Goal: Information Seeking & Learning: Find contact information

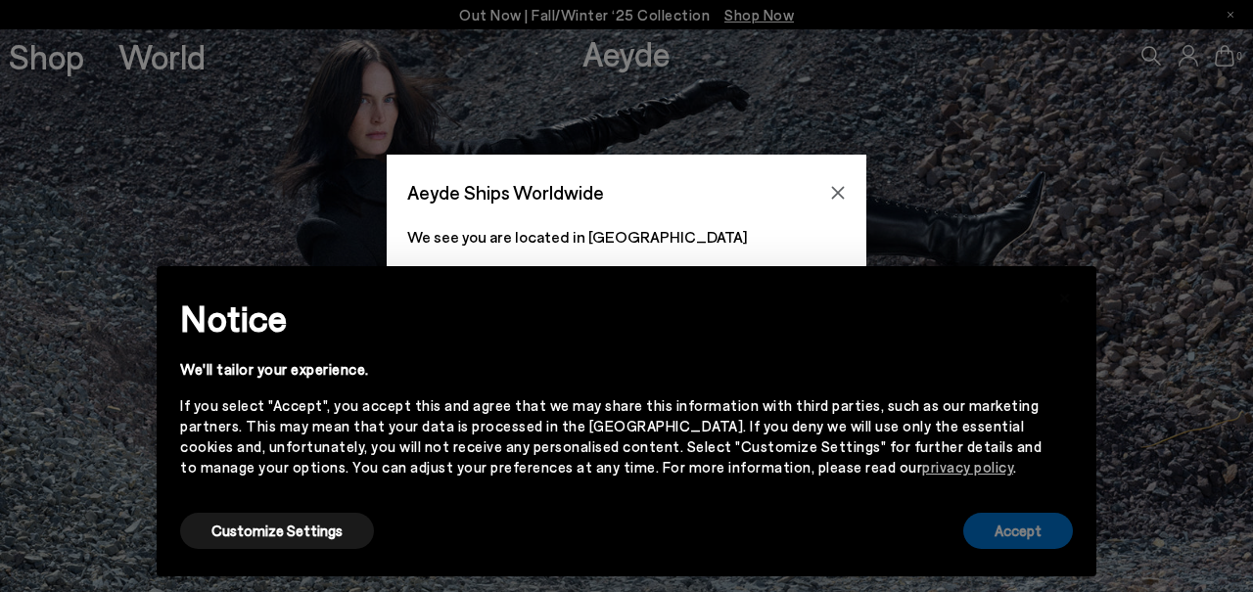
click at [978, 519] on button "Accept" at bounding box center [1018, 531] width 110 height 36
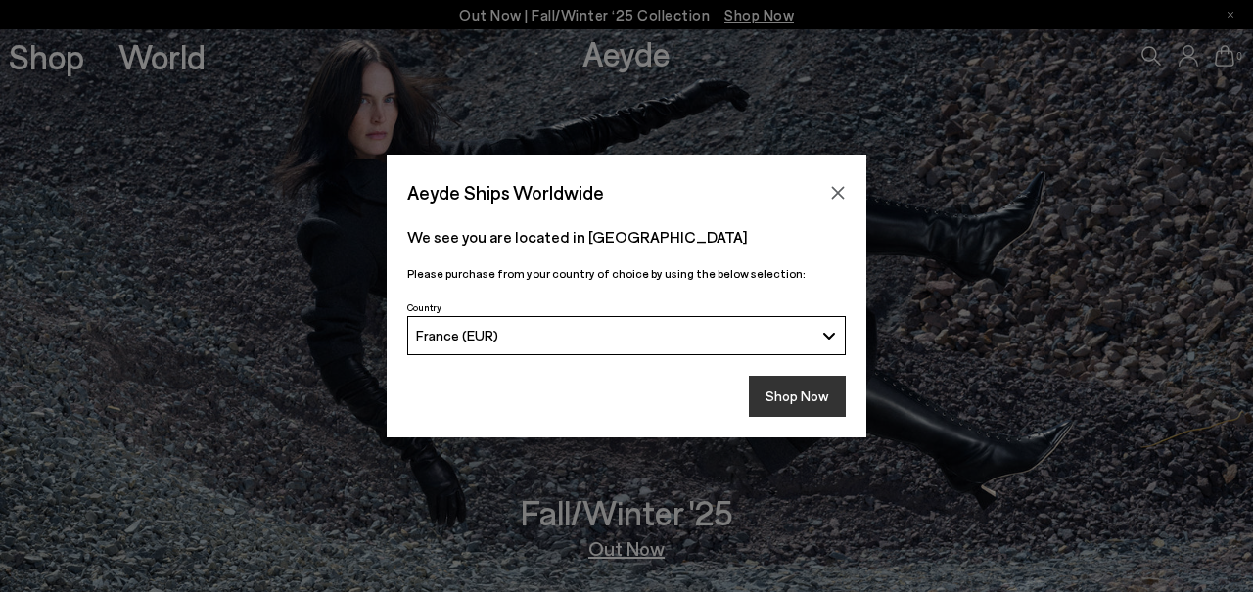
click at [826, 392] on button "Shop Now" at bounding box center [797, 396] width 97 height 41
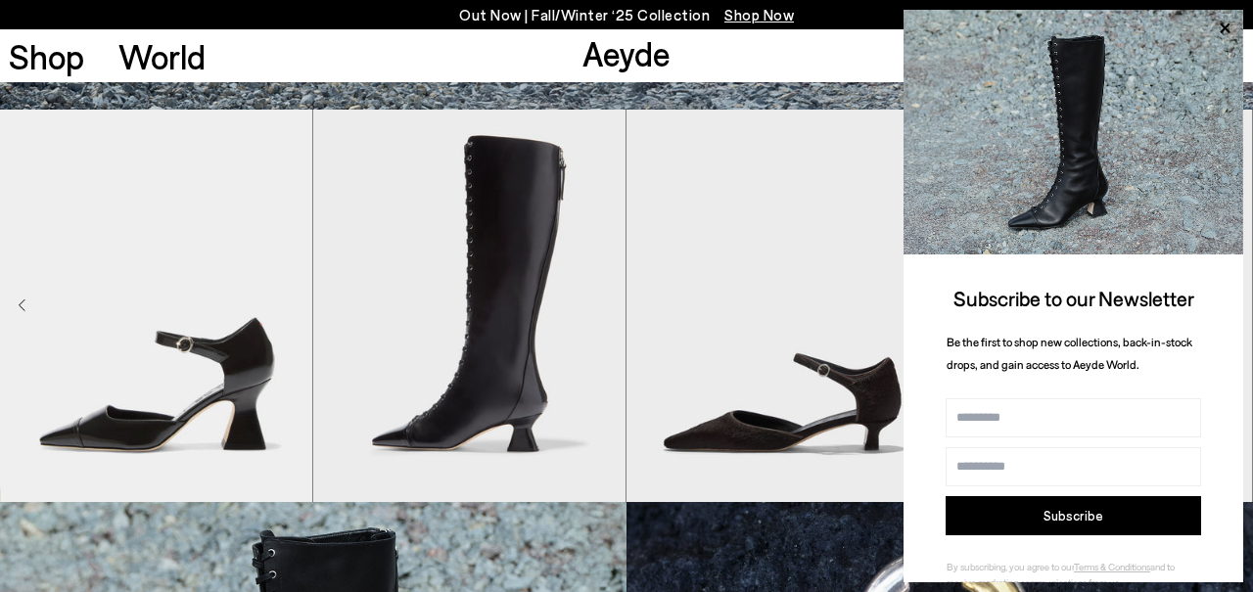
scroll to position [571, 0]
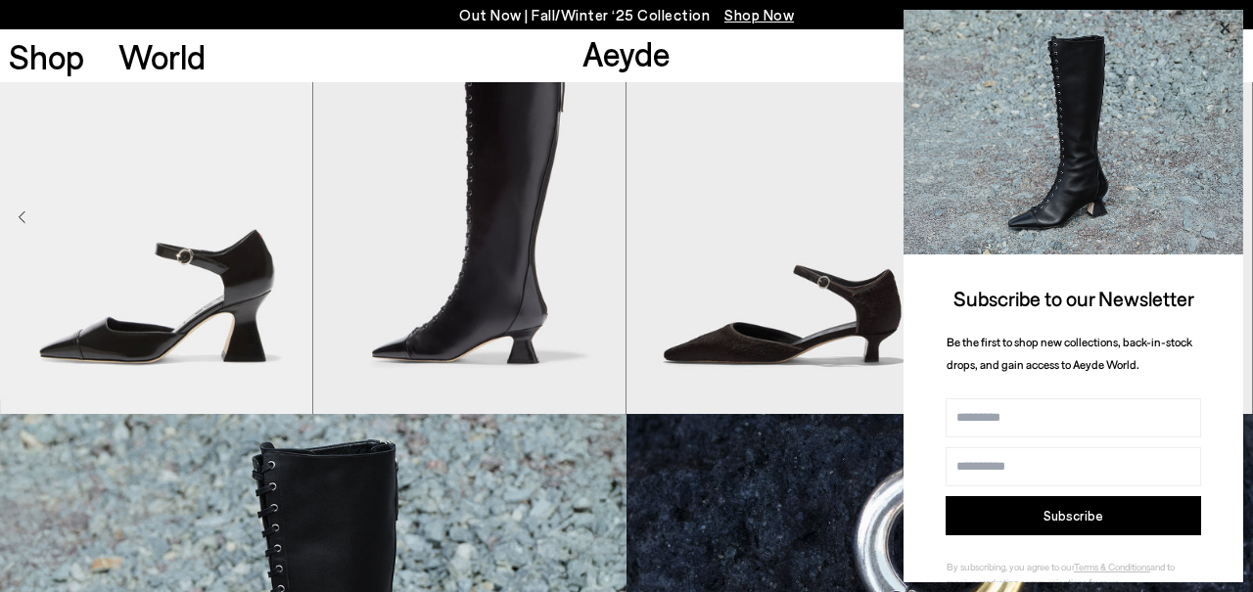
click at [1223, 30] on icon at bounding box center [1224, 28] width 25 height 25
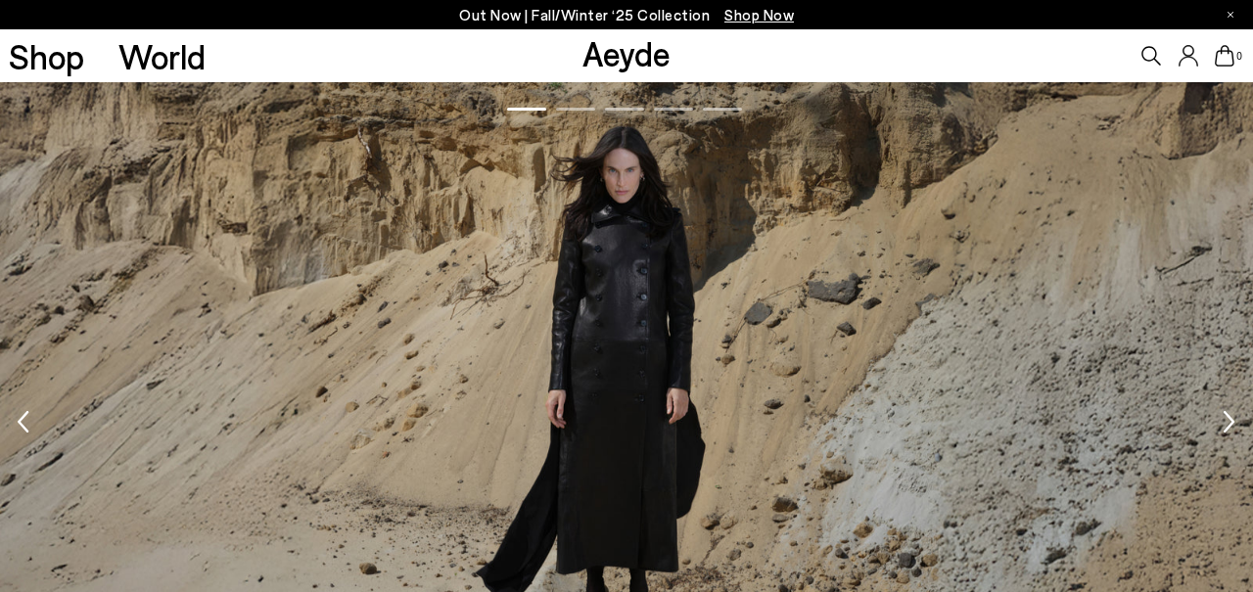
scroll to position [1936, 0]
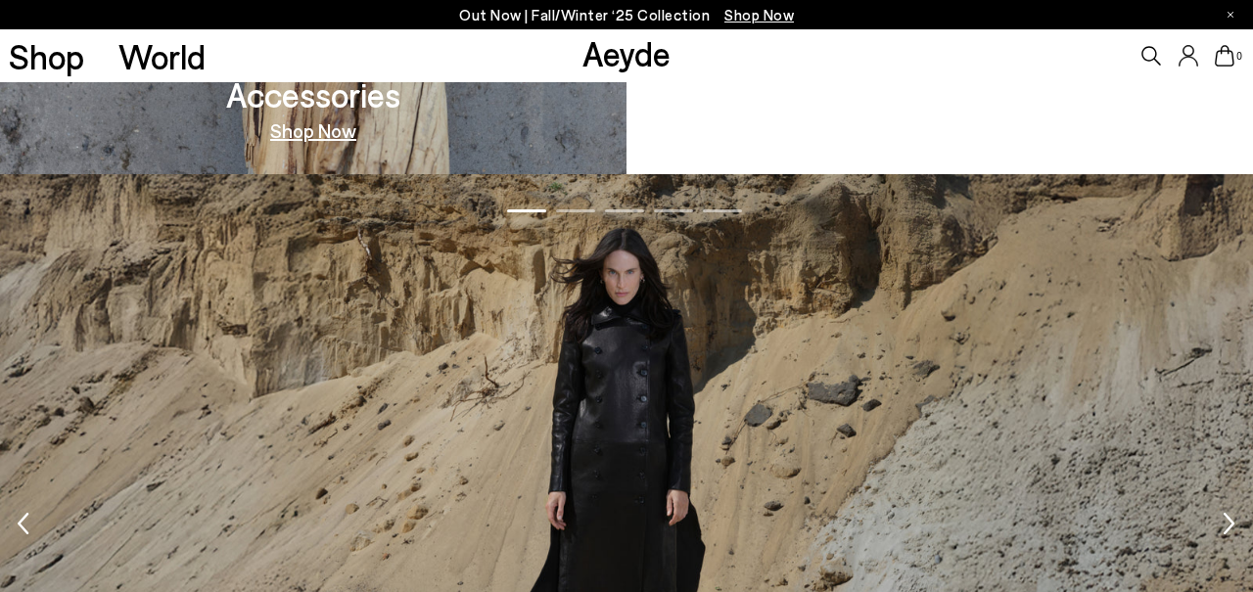
click at [1232, 518] on icon "Next slide" at bounding box center [1229, 523] width 12 height 43
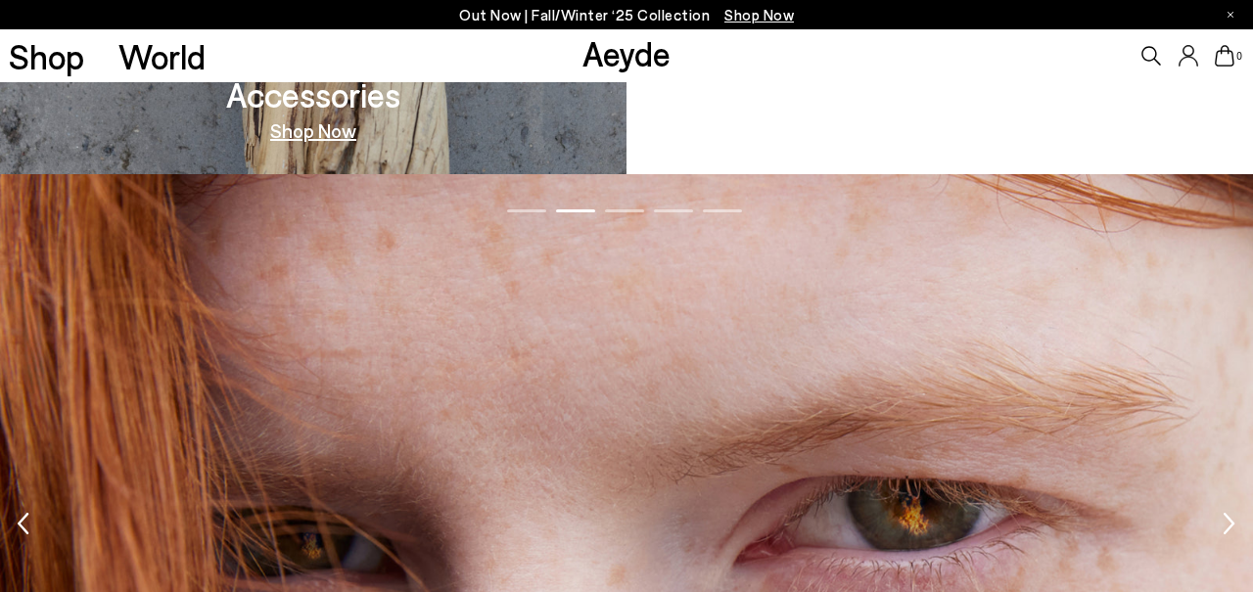
scroll to position [2347, 0]
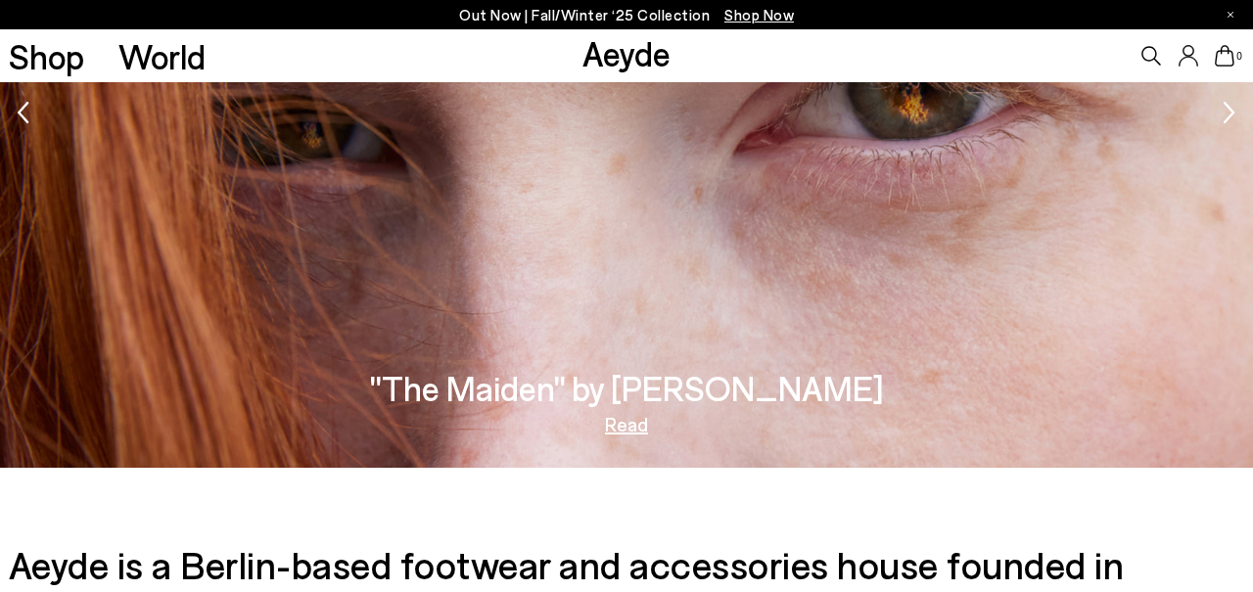
click at [1221, 125] on img "2 / 5" at bounding box center [626, 115] width 1253 height 705
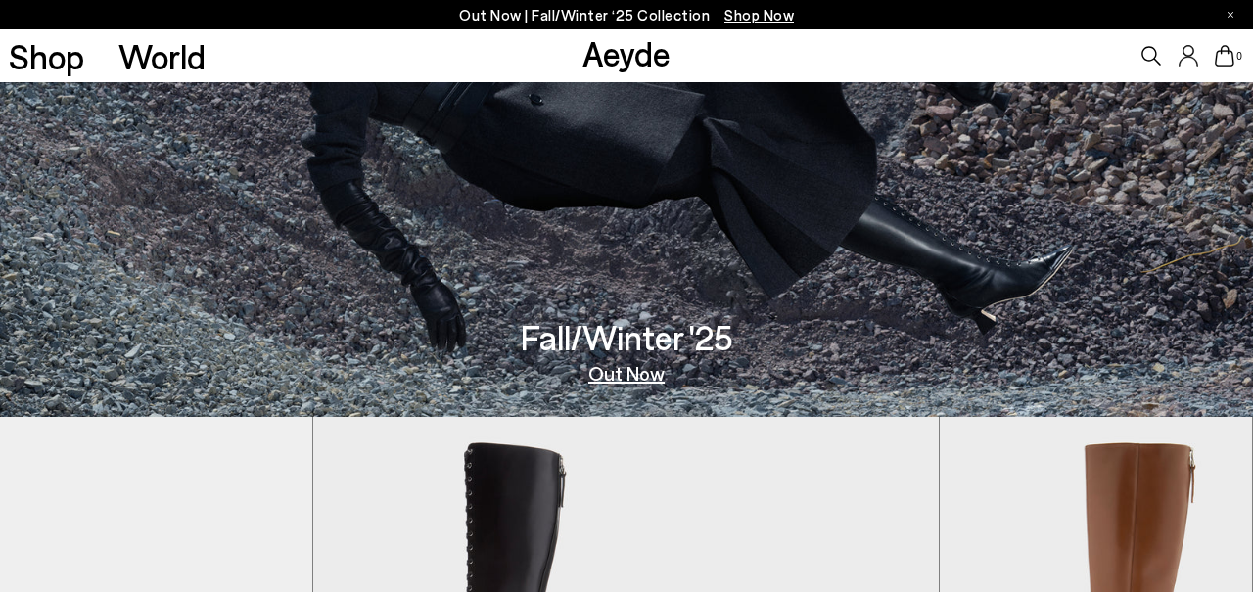
scroll to position [0, 0]
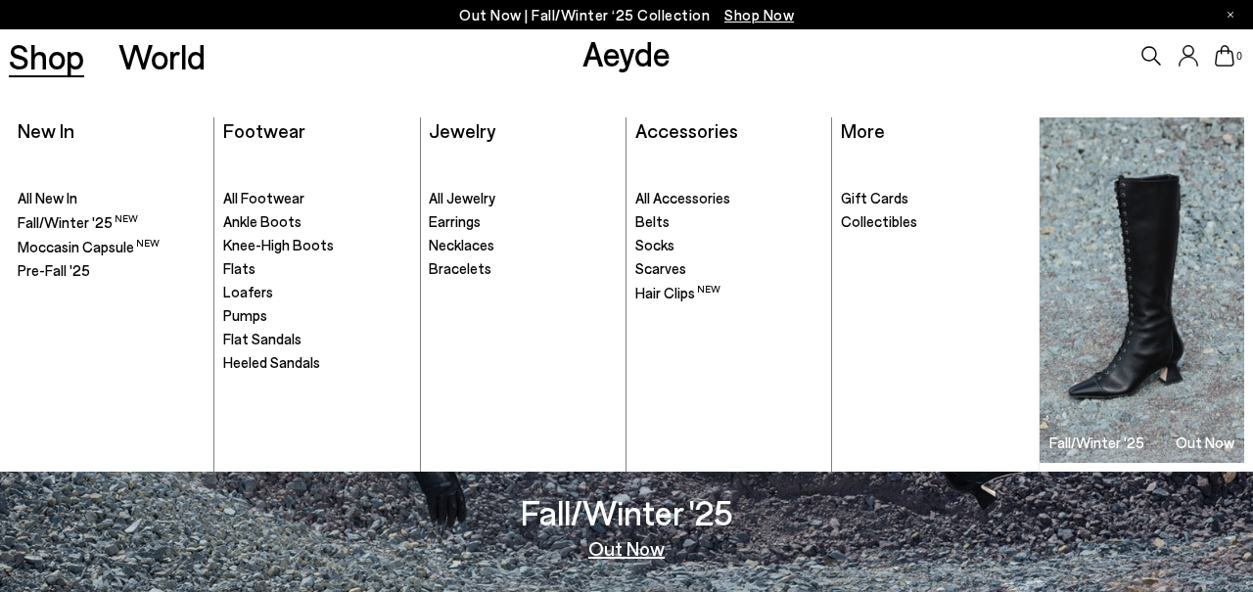
click at [55, 73] on link "Shop" at bounding box center [46, 56] width 75 height 34
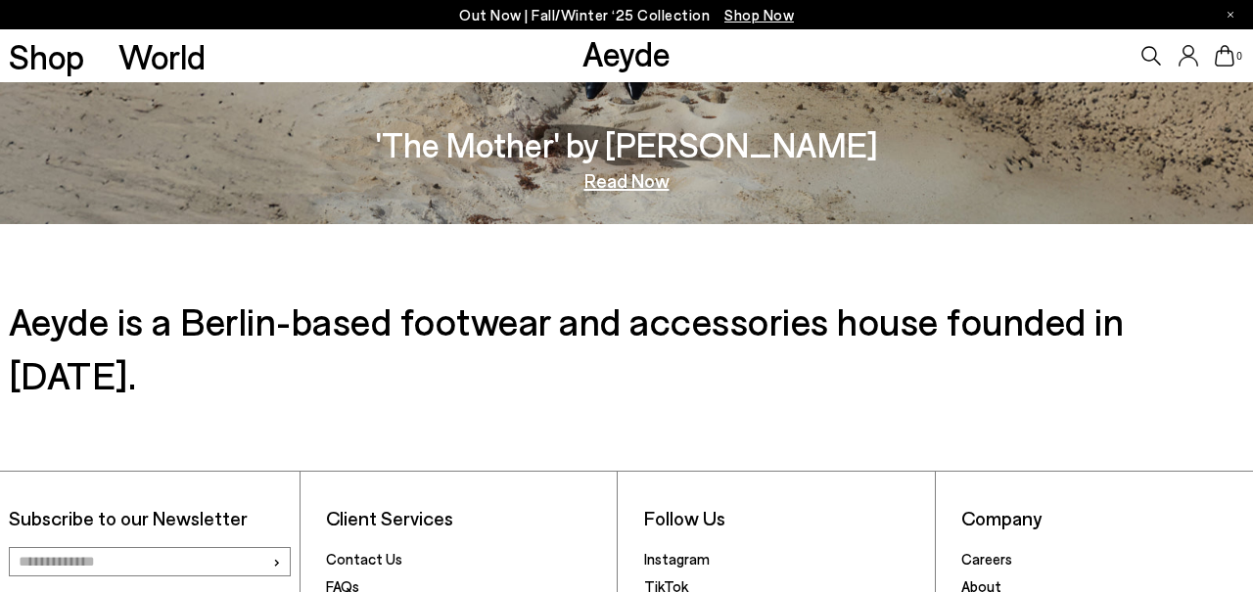
scroll to position [2783, 0]
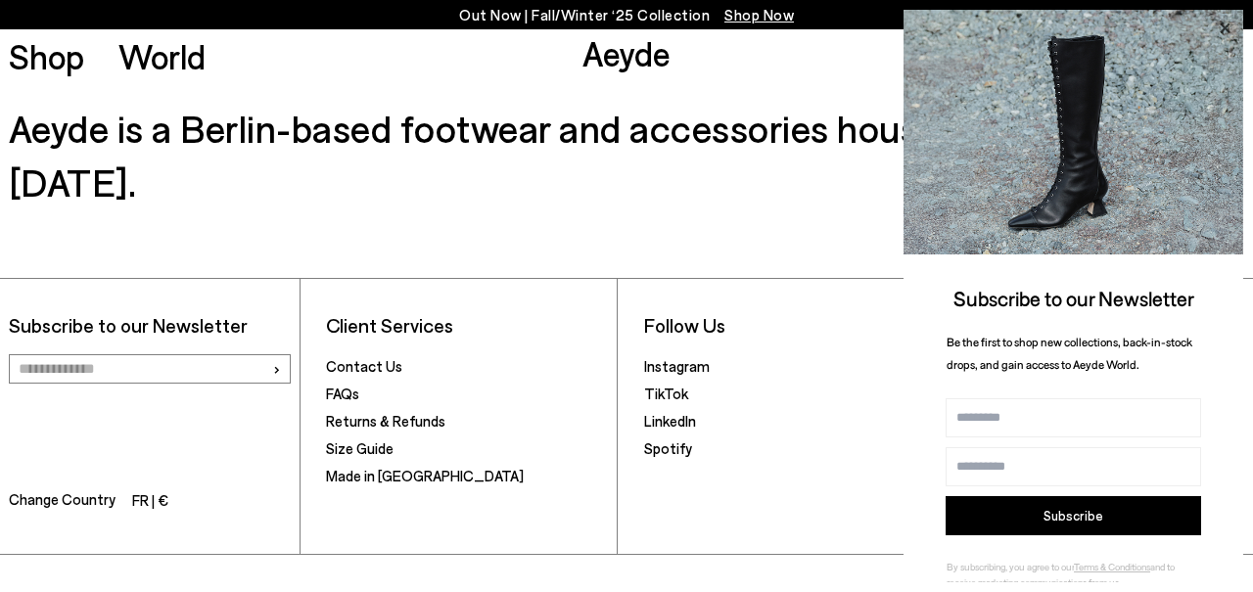
click at [1212, 33] on icon at bounding box center [1224, 28] width 25 height 25
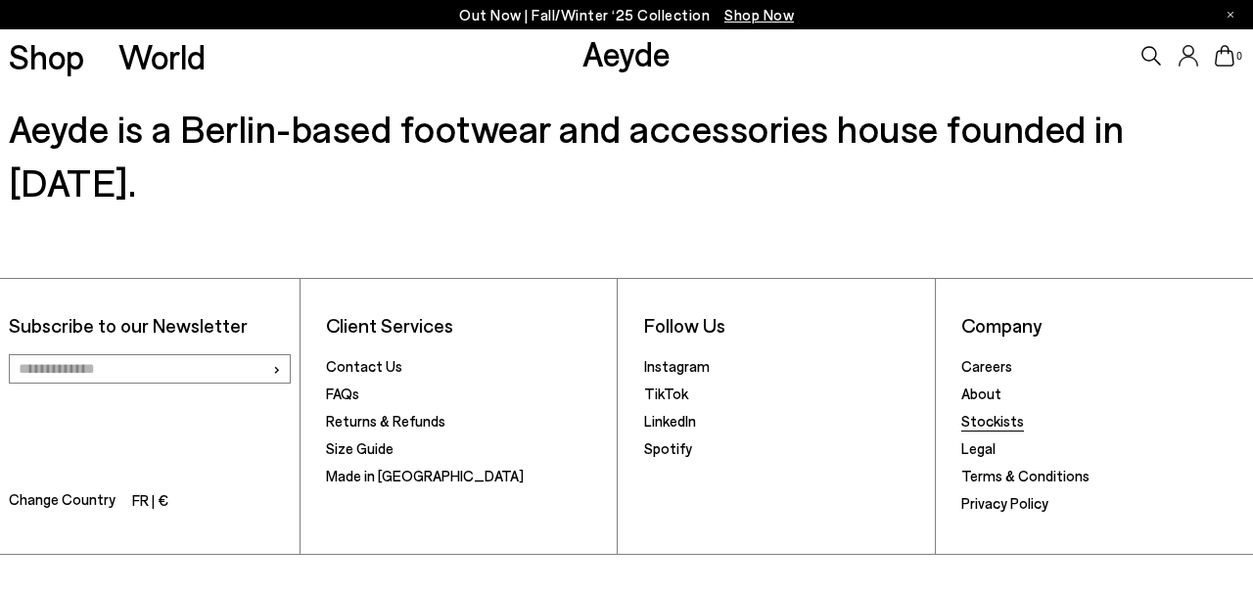
click at [996, 412] on link "Stockists" at bounding box center [992, 421] width 63 height 18
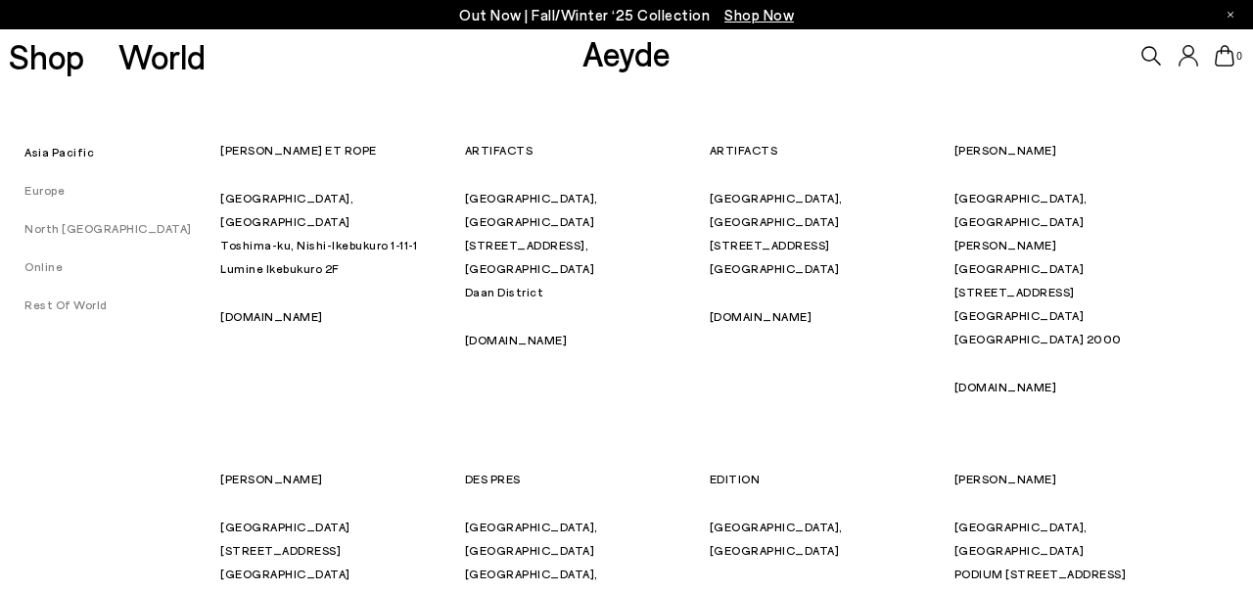
click at [36, 194] on link "Europe" at bounding box center [32, 190] width 65 height 14
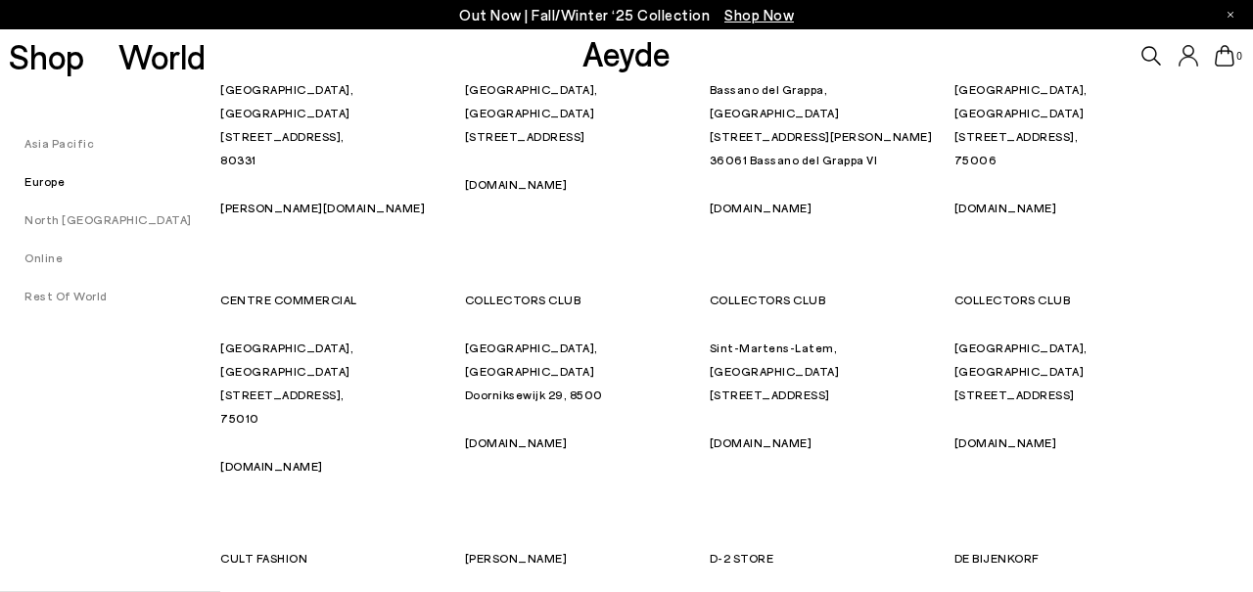
scroll to position [2436, 0]
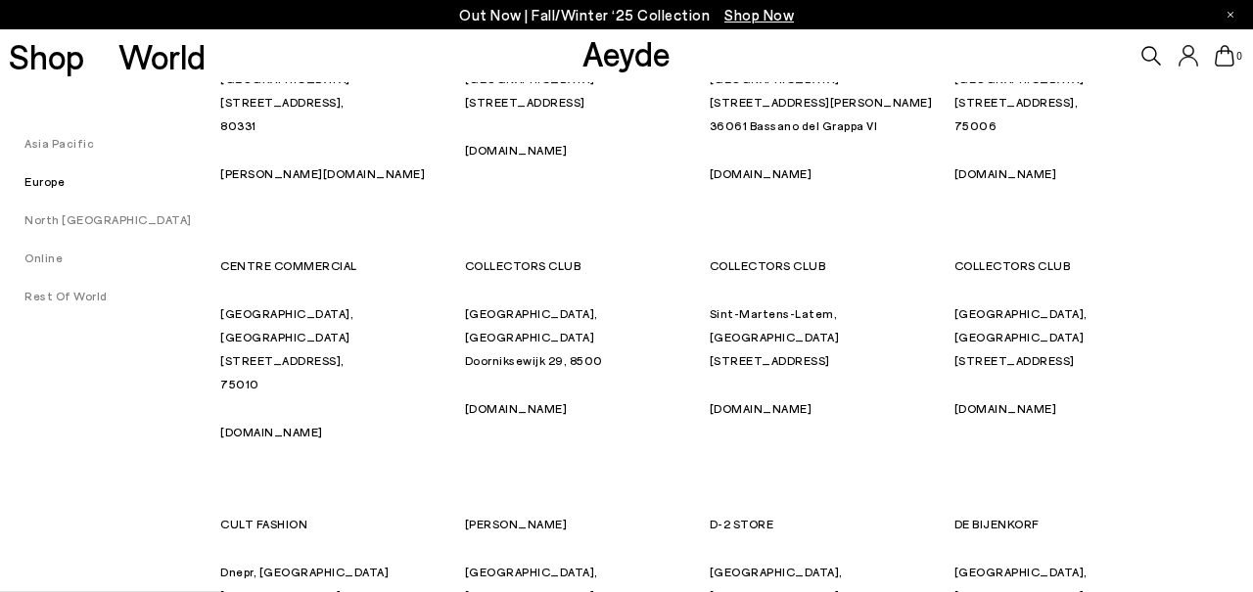
drag, startPoint x: 810, startPoint y: 321, endPoint x: 1125, endPoint y: 375, distance: 318.7
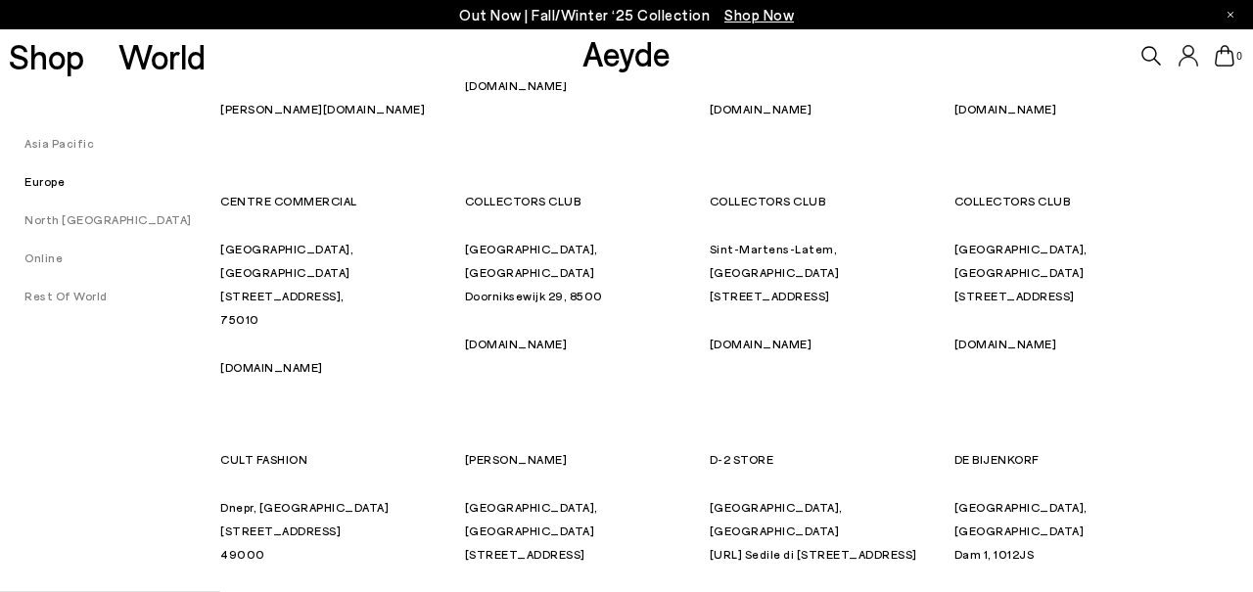
scroll to position [2558, 0]
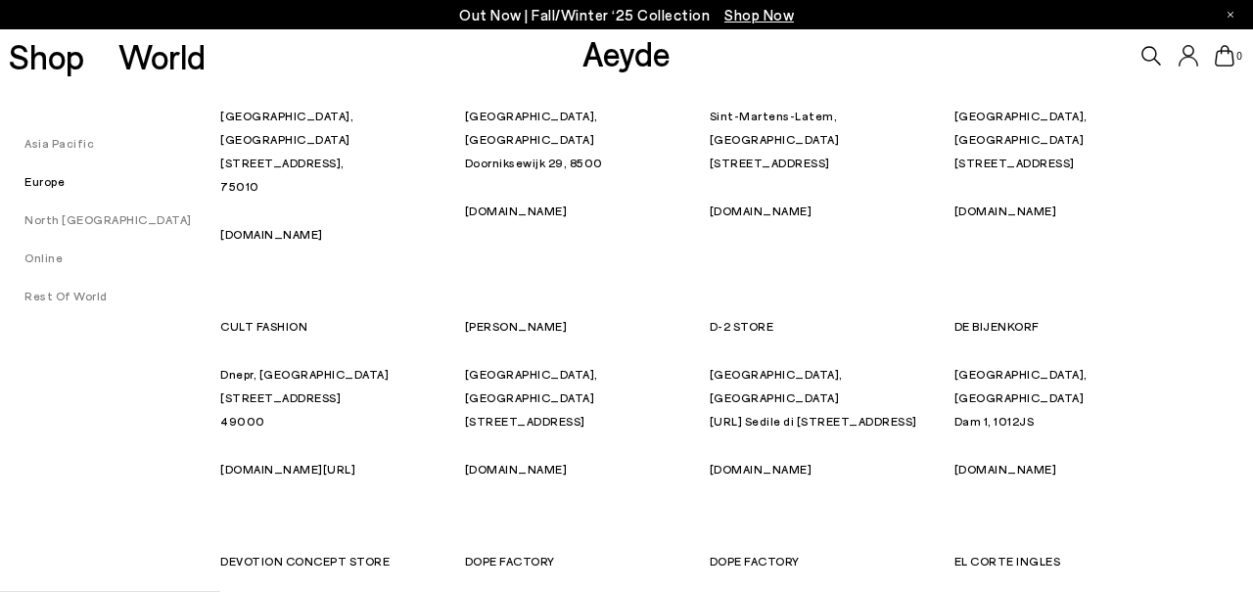
scroll to position [2645, 0]
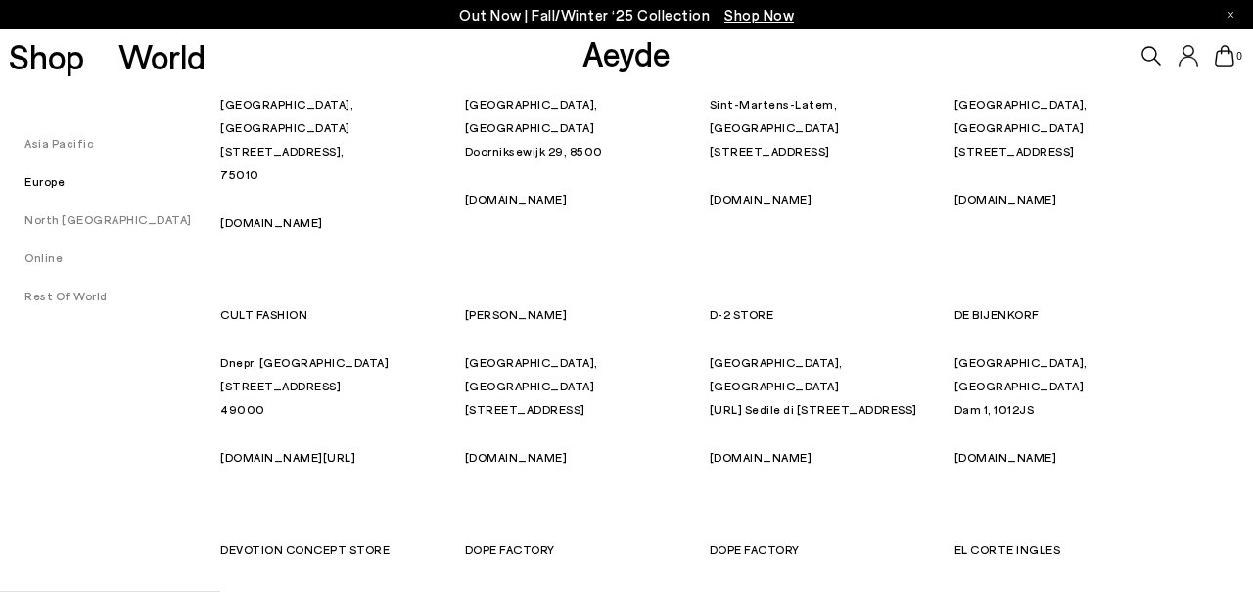
drag, startPoint x: 1100, startPoint y: 368, endPoint x: 453, endPoint y: 388, distance: 647.2
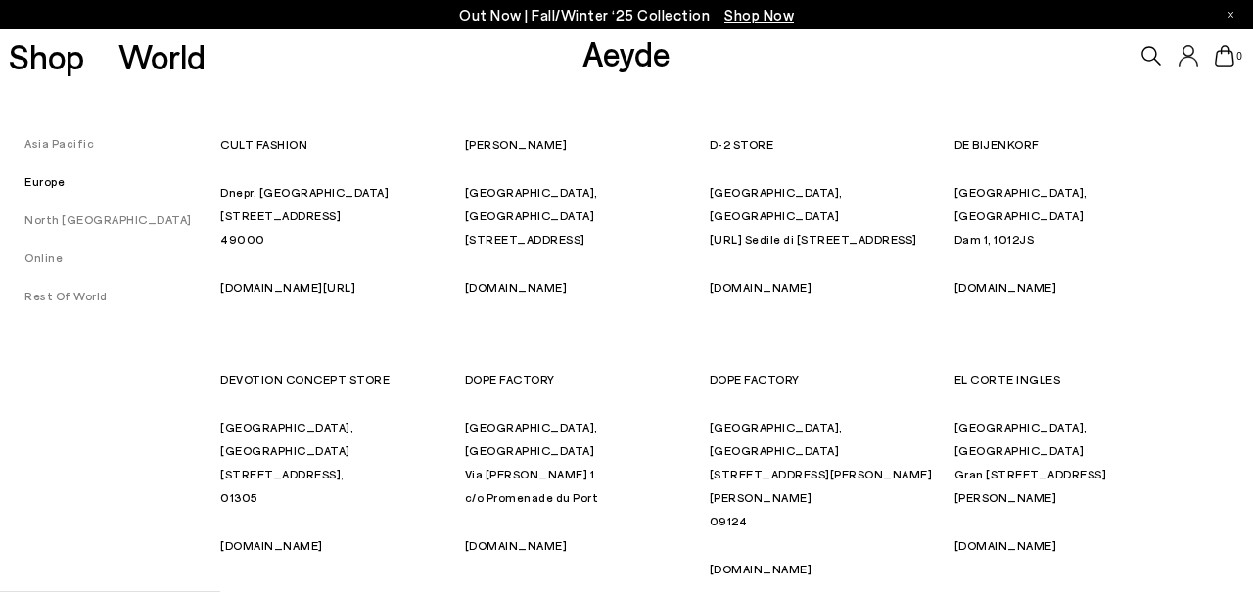
scroll to position [2940, 0]
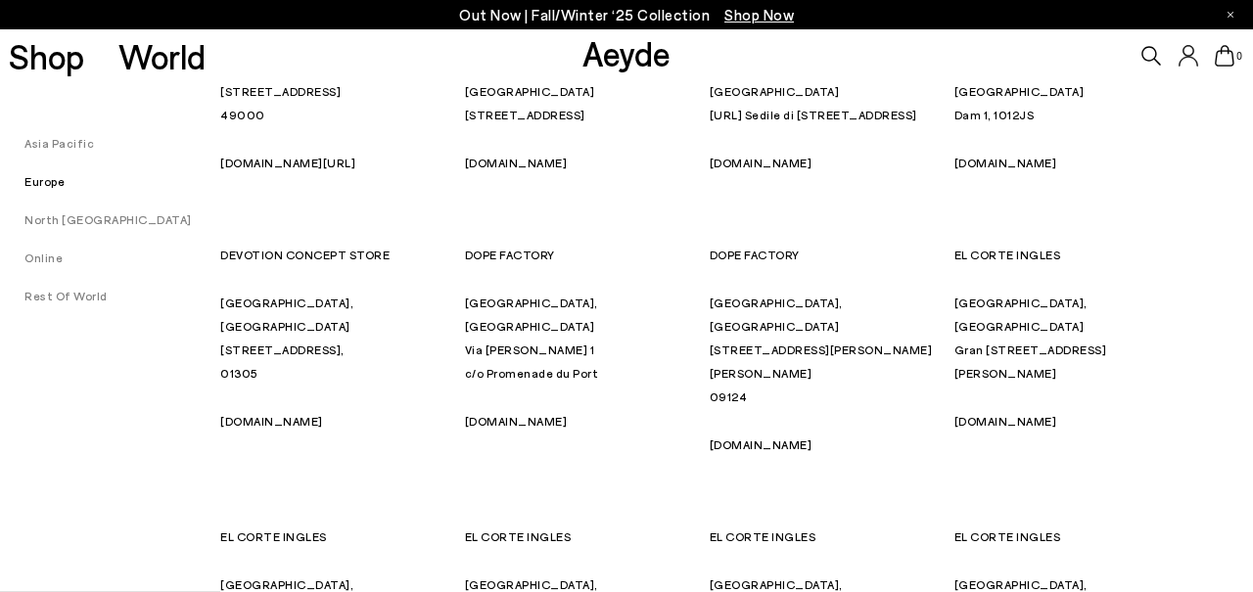
drag, startPoint x: 1108, startPoint y: 330, endPoint x: 598, endPoint y: 289, distance: 511.6
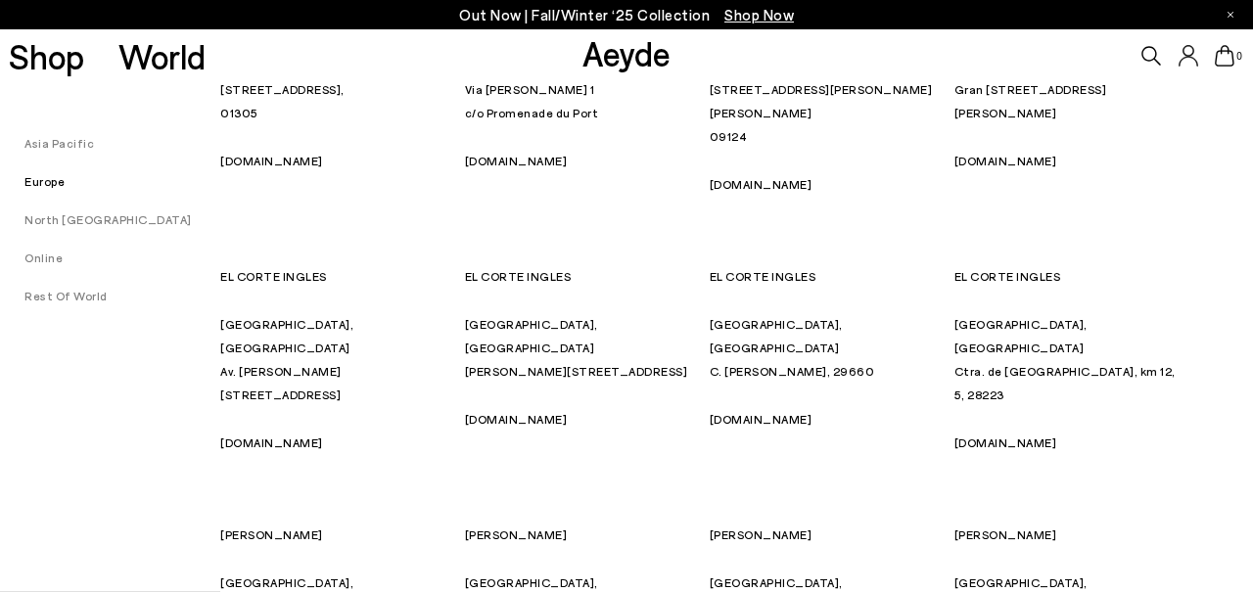
scroll to position [3167, 0]
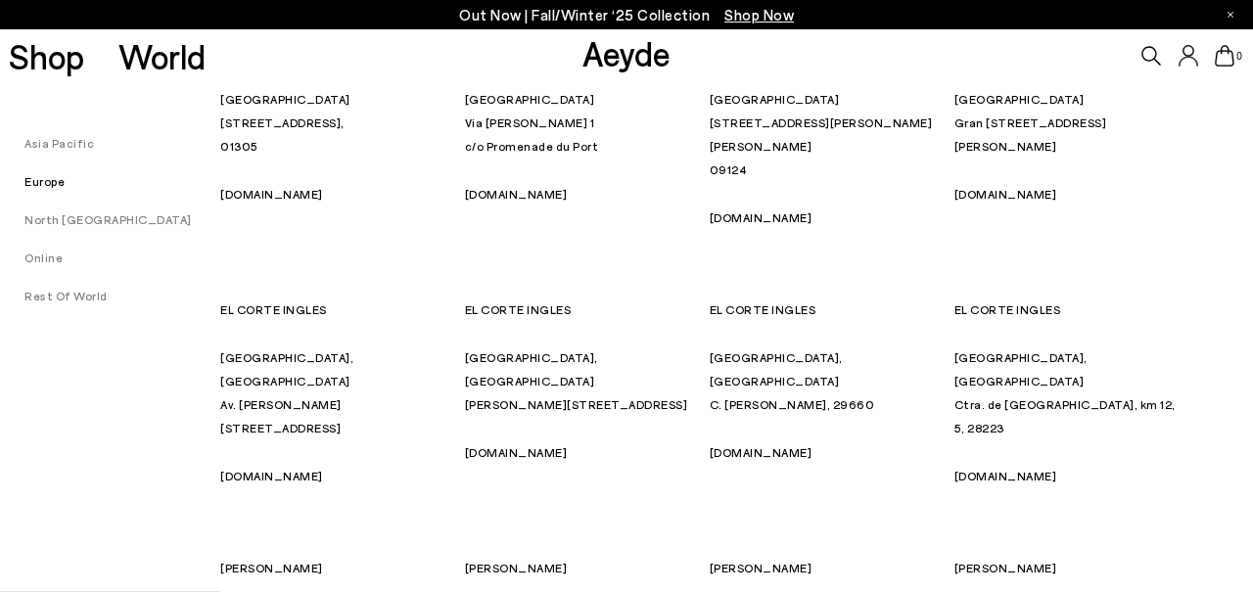
drag, startPoint x: 600, startPoint y: 307, endPoint x: 912, endPoint y: 365, distance: 317.5
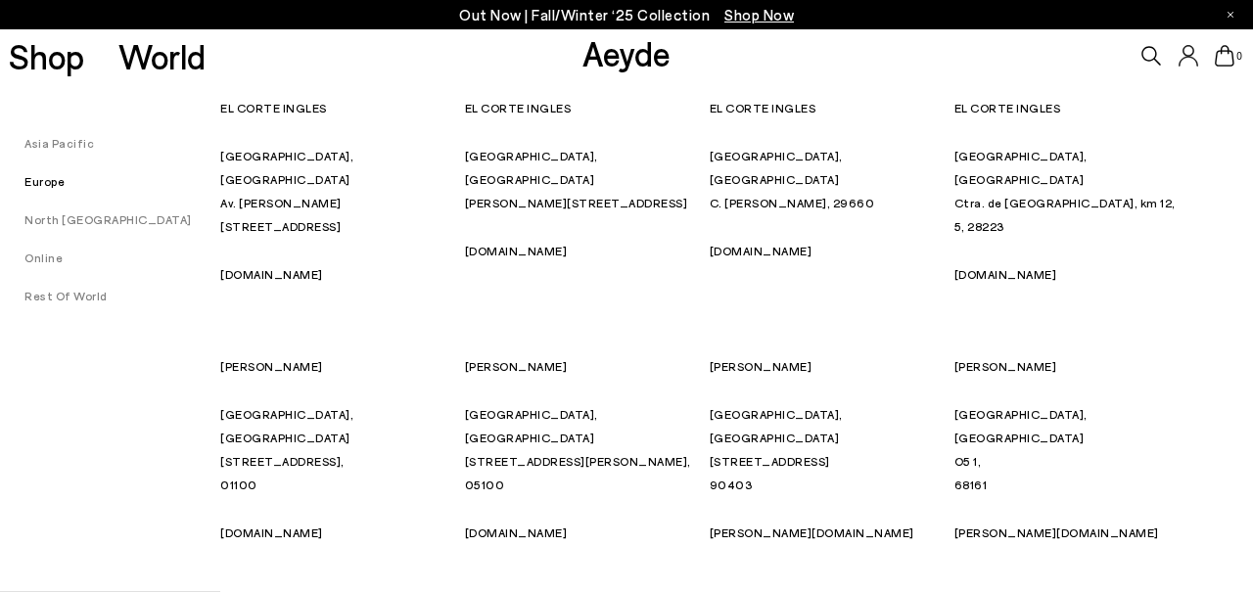
scroll to position [3377, 0]
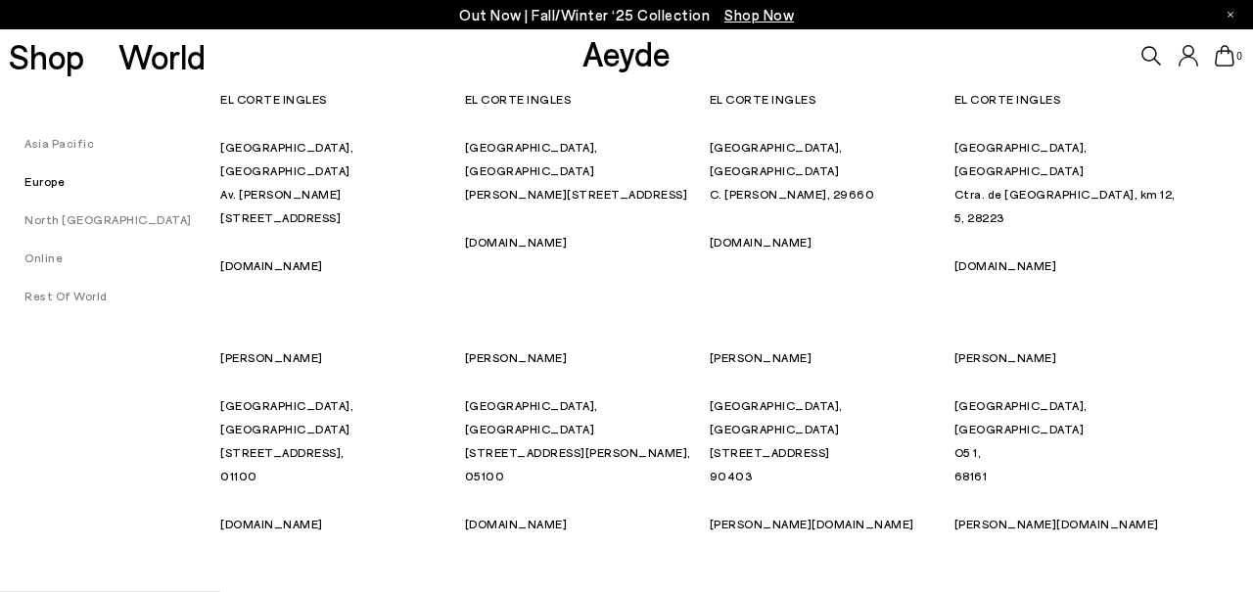
drag, startPoint x: 612, startPoint y: 328, endPoint x: 630, endPoint y: 335, distance: 19.8
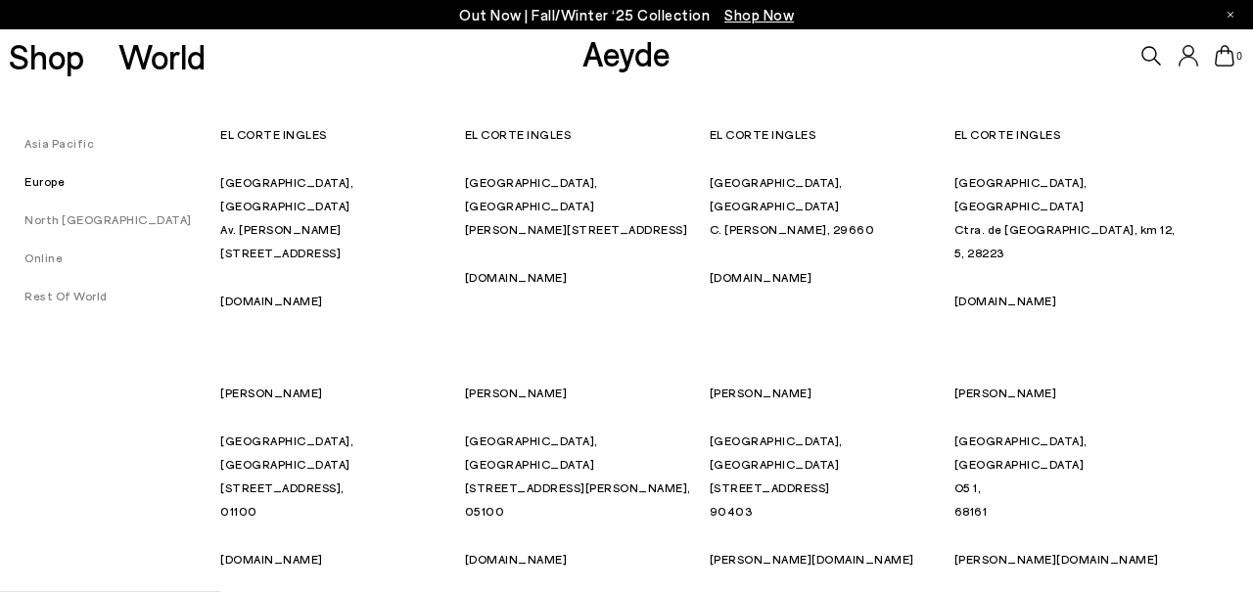
scroll to position [3341, 0]
drag, startPoint x: 769, startPoint y: 232, endPoint x: 706, endPoint y: 226, distance: 63.9
copy p "FRANKA"
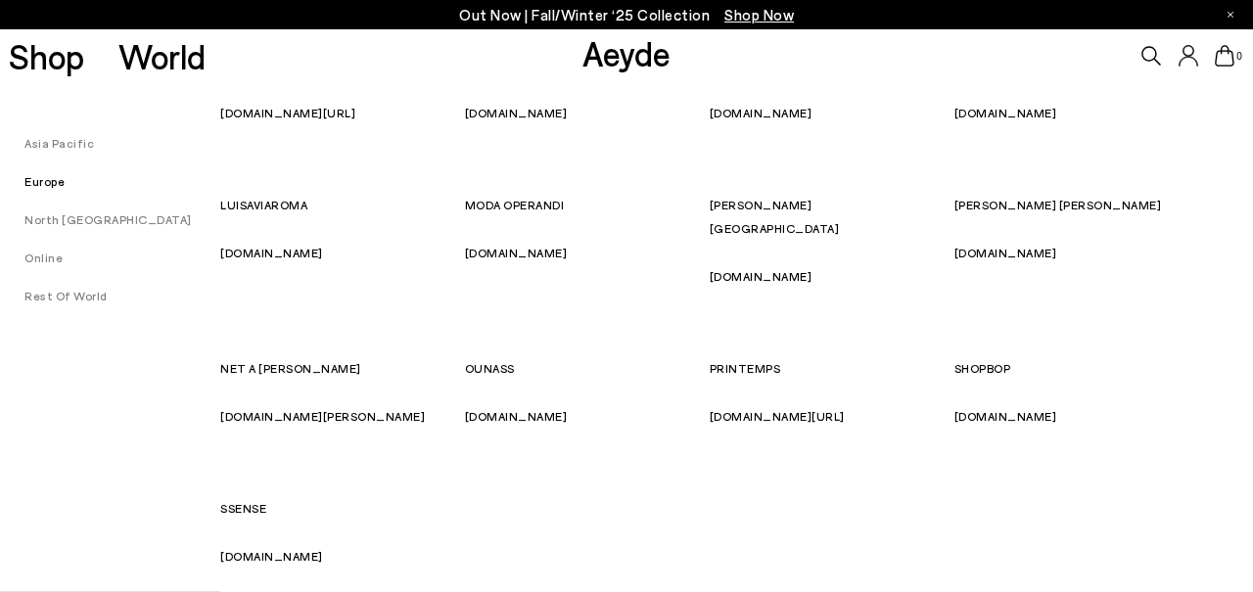
scroll to position [11838, 0]
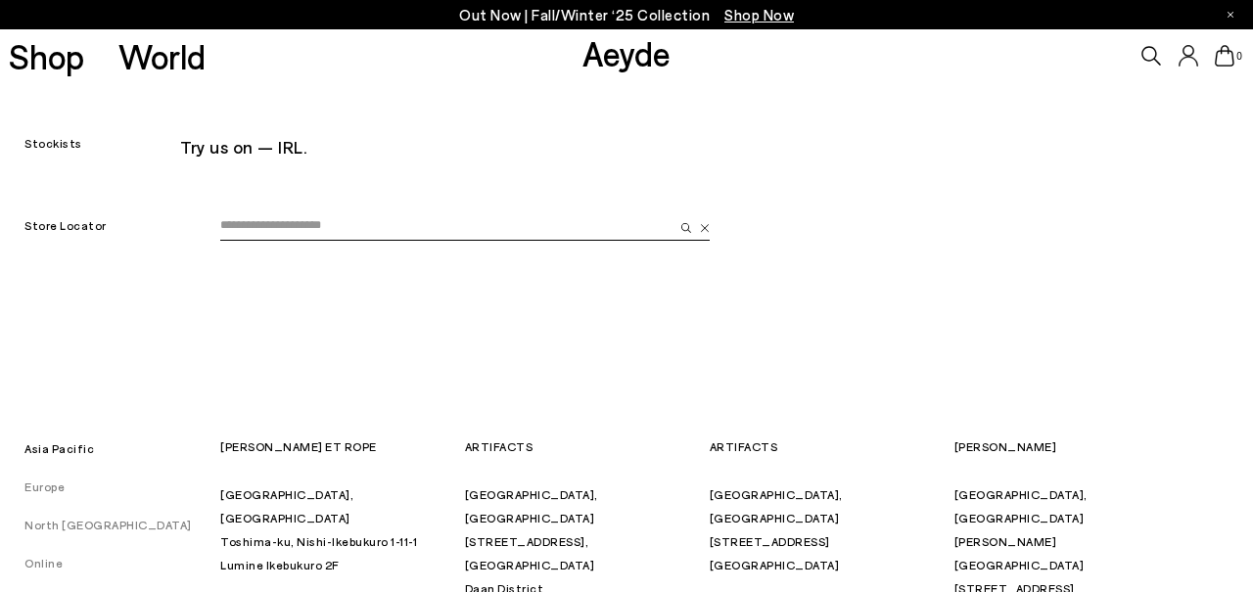
click at [300, 239] on input "email" at bounding box center [446, 225] width 453 height 29
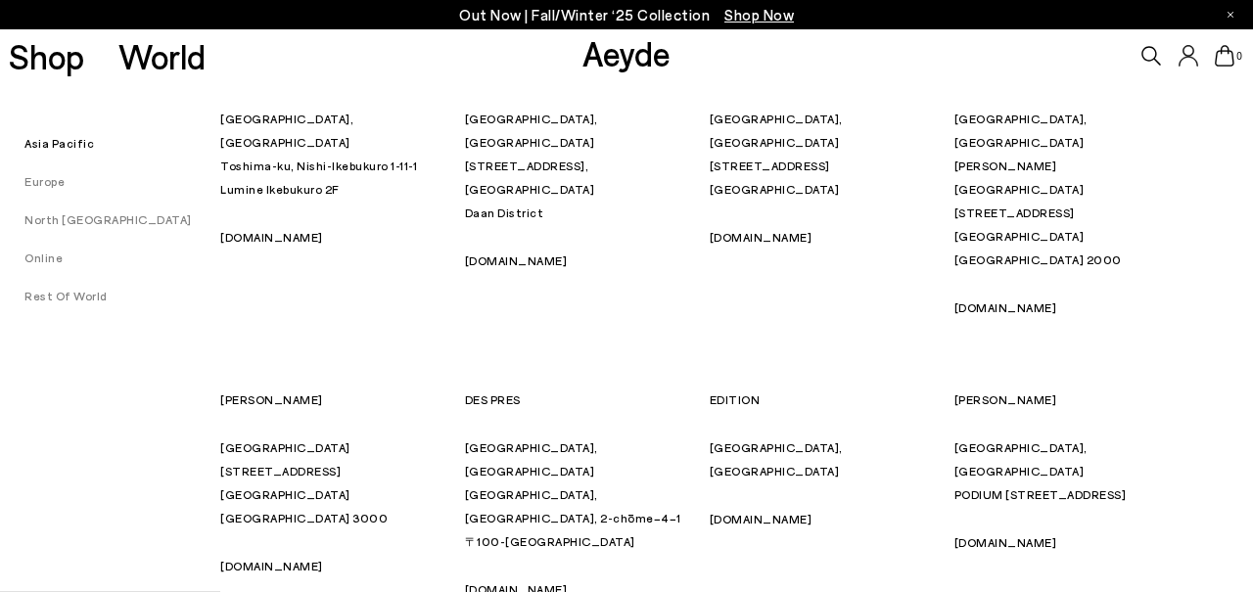
scroll to position [427, 0]
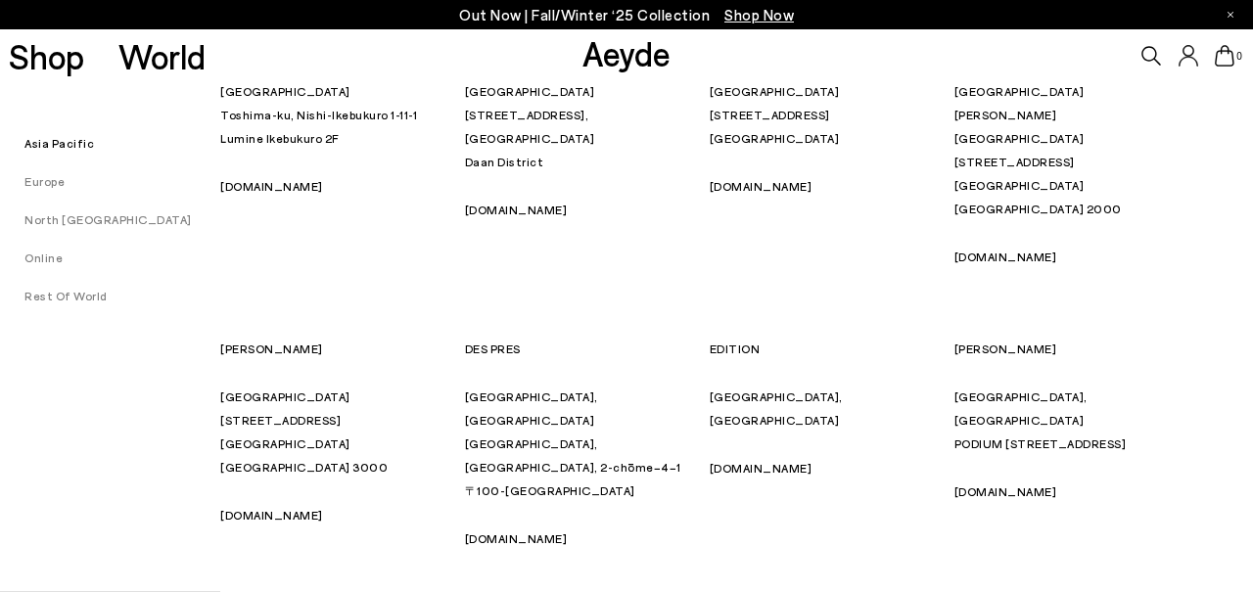
click at [69, 231] on li "North [GEOGRAPHIC_DATA]" at bounding box center [110, 219] width 220 height 27
click at [44, 179] on link "Europe" at bounding box center [32, 181] width 65 height 14
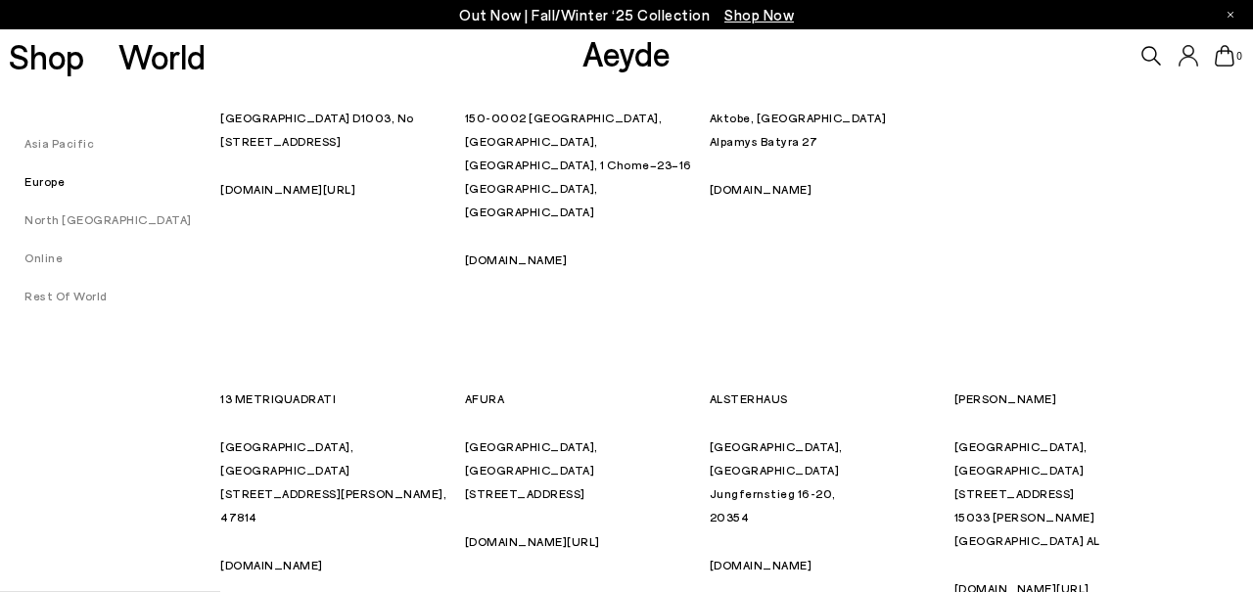
scroll to position [1238, 0]
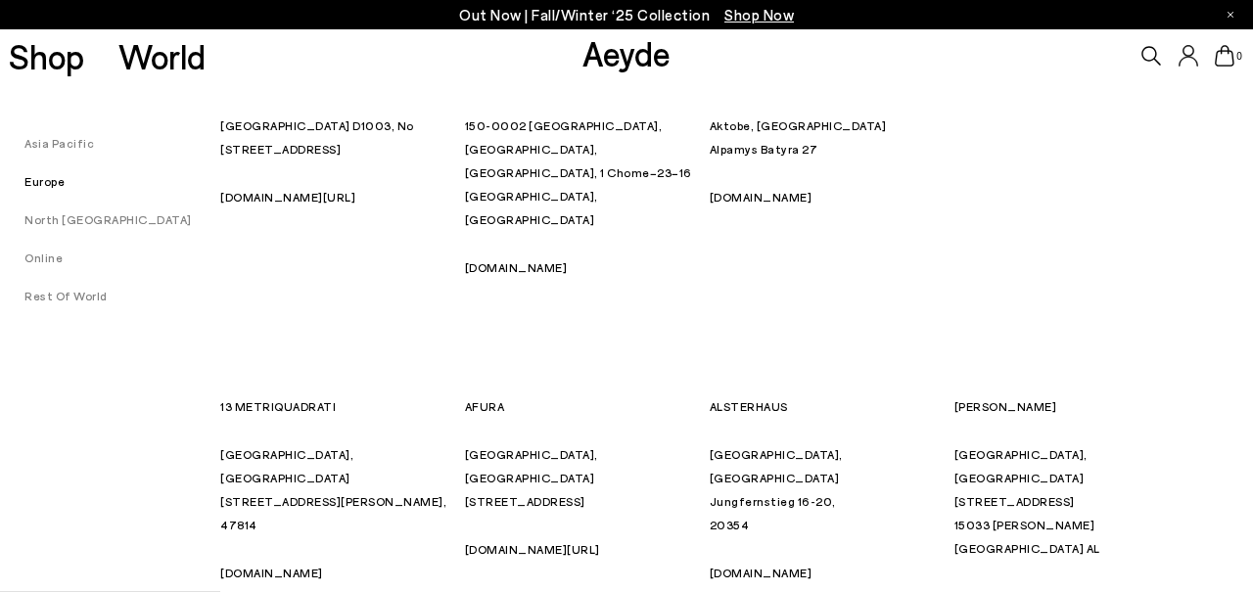
drag, startPoint x: 798, startPoint y: 373, endPoint x: 1112, endPoint y: 391, distance: 314.7
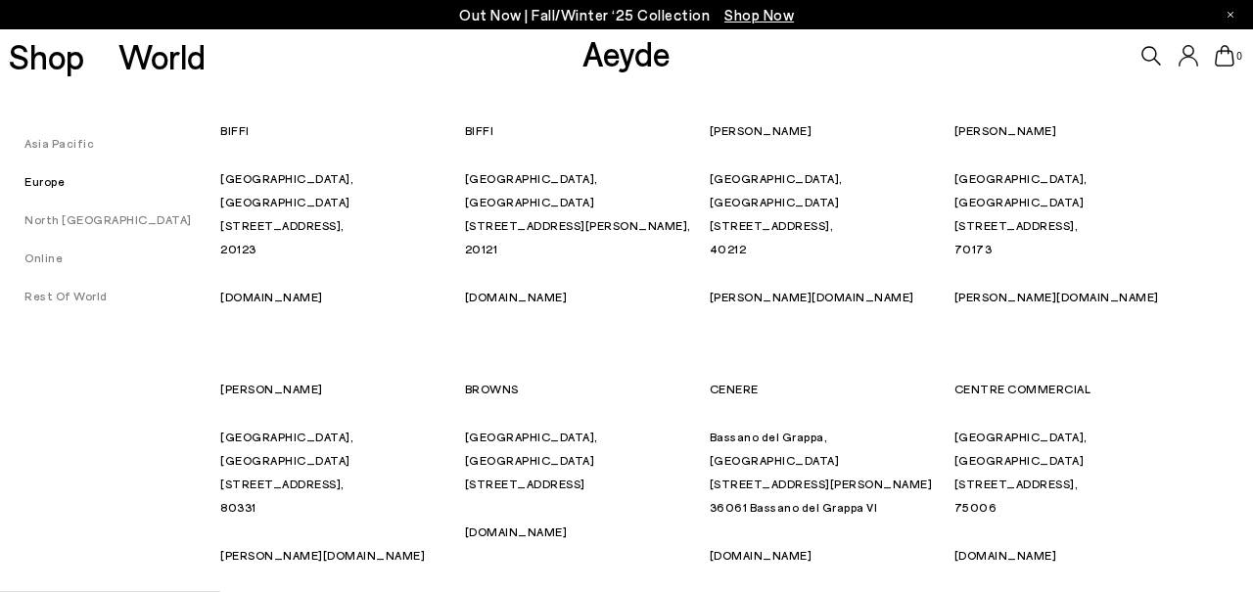
scroll to position [2133, 0]
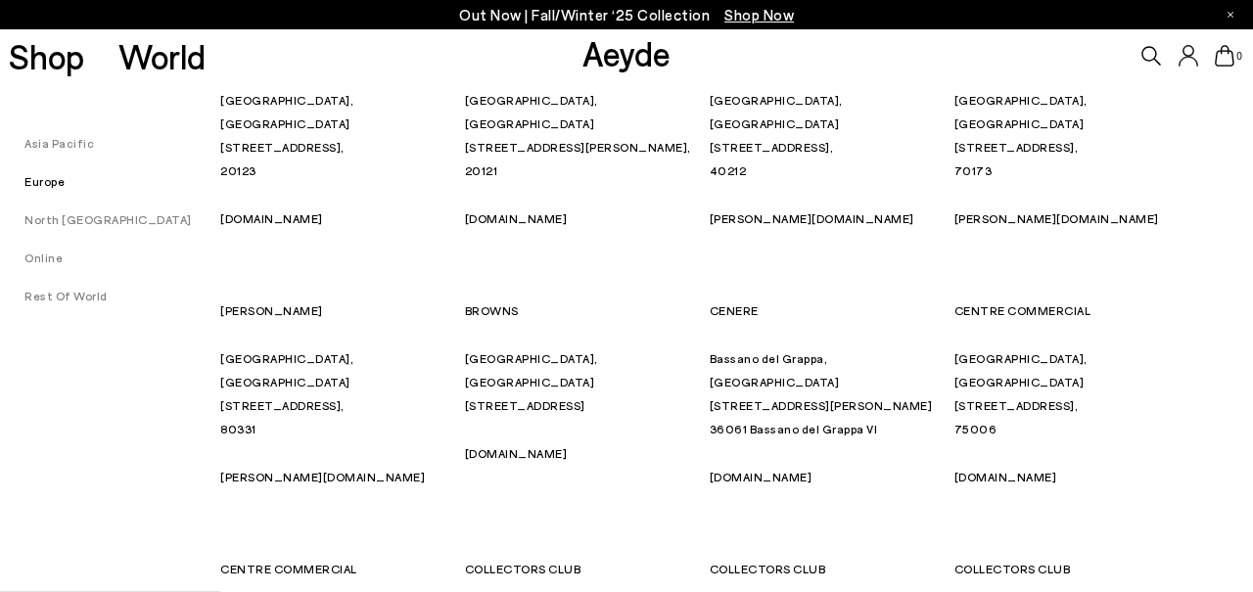
drag, startPoint x: 780, startPoint y: 381, endPoint x: 707, endPoint y: 388, distance: 73.7
drag, startPoint x: 1027, startPoint y: 381, endPoint x: 950, endPoint y: 390, distance: 76.8
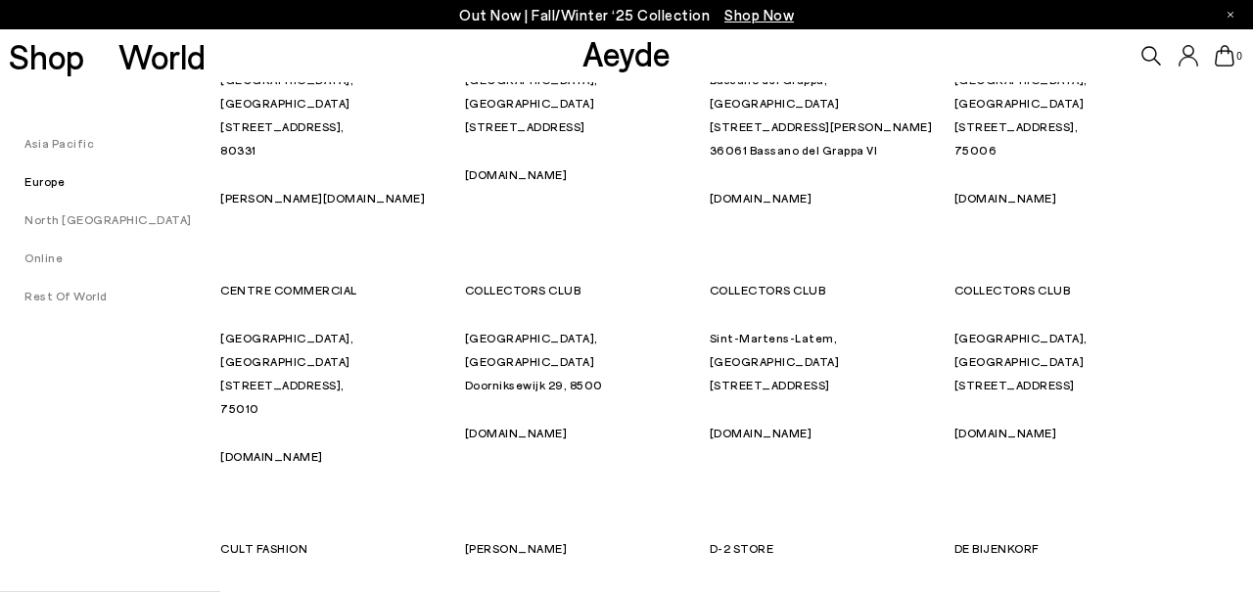
scroll to position [2432, 0]
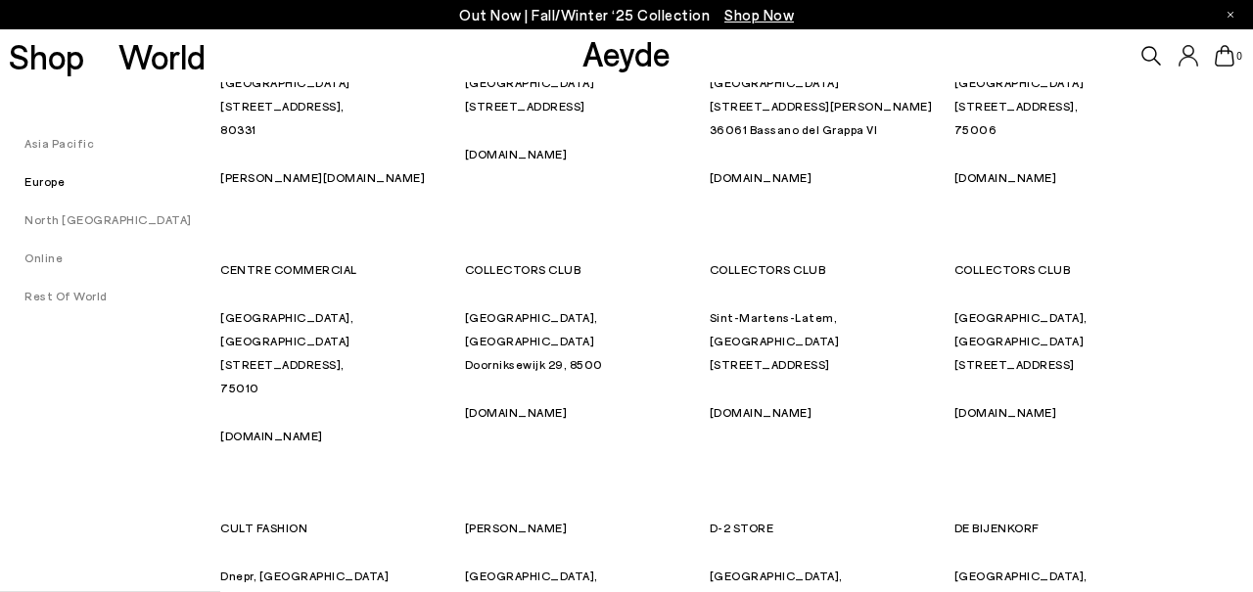
drag, startPoint x: 1065, startPoint y: 325, endPoint x: 952, endPoint y: 322, distance: 112.6
click at [811, 516] on div "D-2 STORE [GEOGRAPHIC_DATA], [GEOGRAPHIC_DATA] [URL] Sedile [PERSON_NAME] 7, 84…" at bounding box center [823, 599] width 227 height 166
drag, startPoint x: 790, startPoint y: 321, endPoint x: 705, endPoint y: 320, distance: 85.2
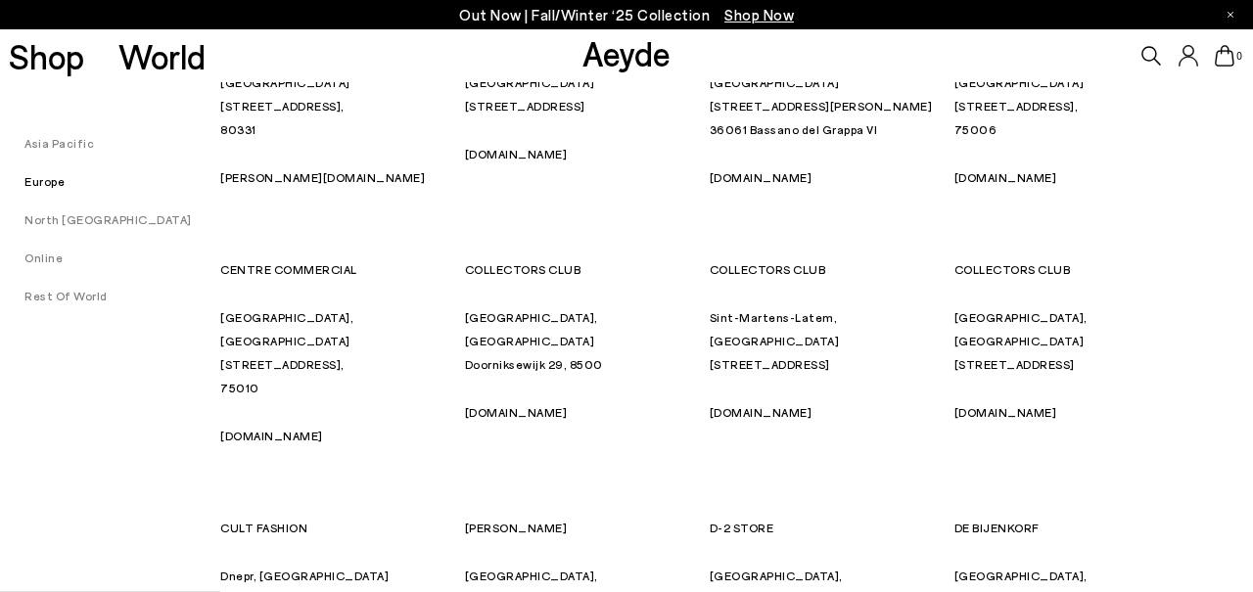
drag, startPoint x: 579, startPoint y: 316, endPoint x: 465, endPoint y: 325, distance: 114.8
click at [465, 516] on div "[PERSON_NAME] Villaricca, [STREET_ADDRESS][DOMAIN_NAME]" at bounding box center [578, 599] width 227 height 166
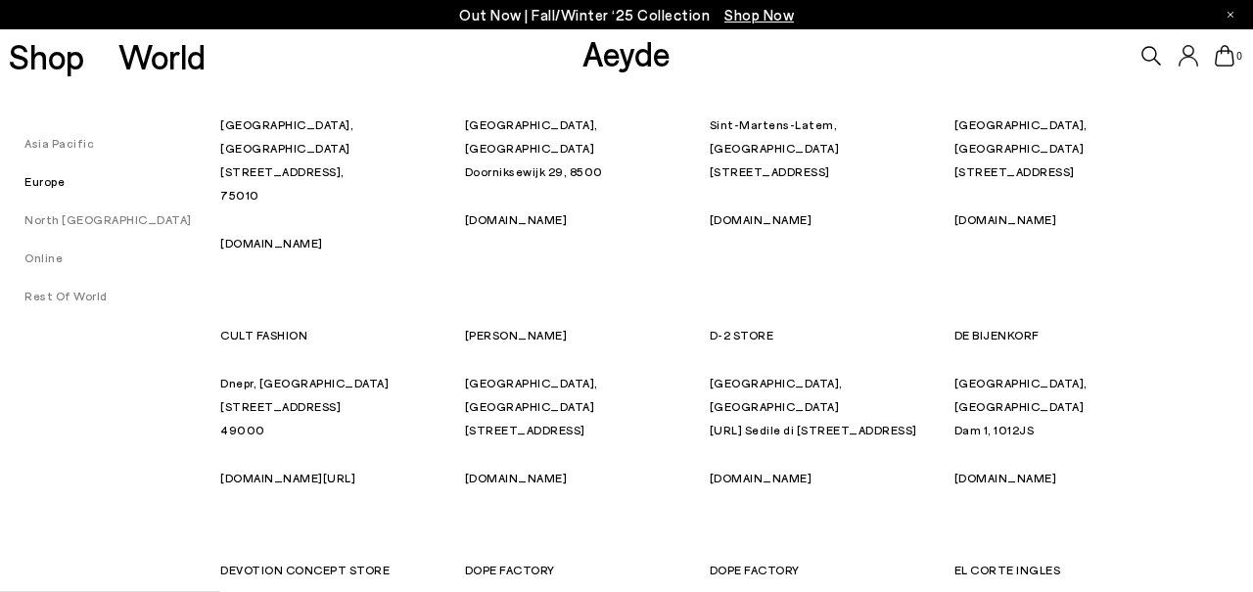
scroll to position [2626, 0]
drag, startPoint x: 568, startPoint y: 384, endPoint x: 457, endPoint y: 382, distance: 110.6
drag, startPoint x: 820, startPoint y: 391, endPoint x: 703, endPoint y: 384, distance: 117.6
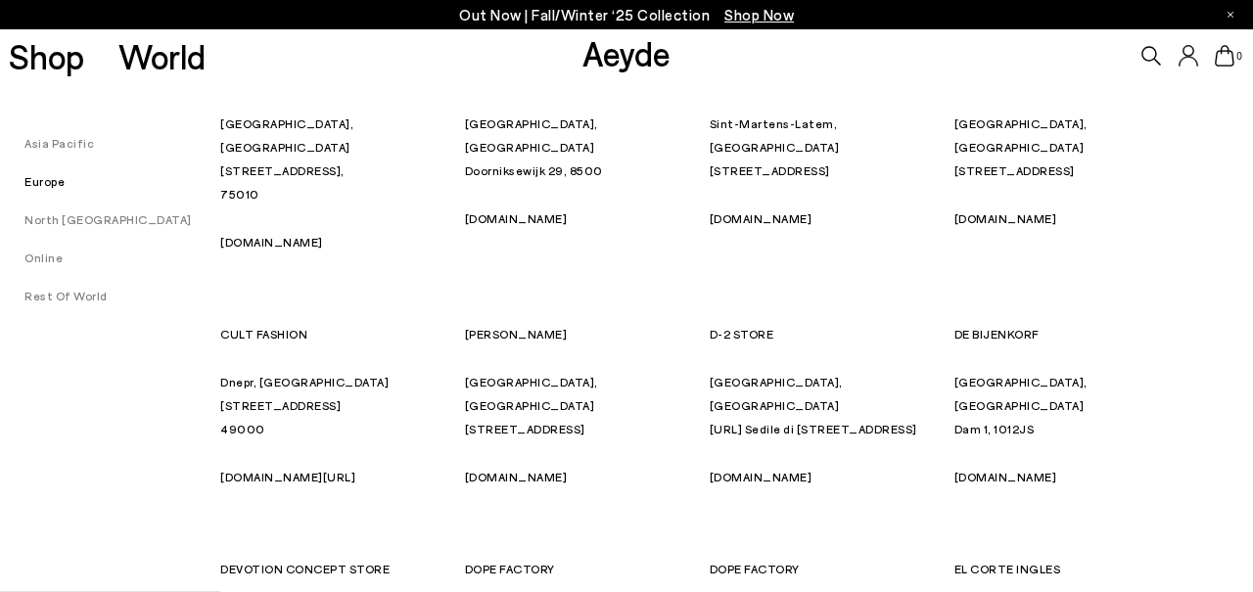
drag, startPoint x: 1072, startPoint y: 391, endPoint x: 496, endPoint y: 420, distance: 576.2
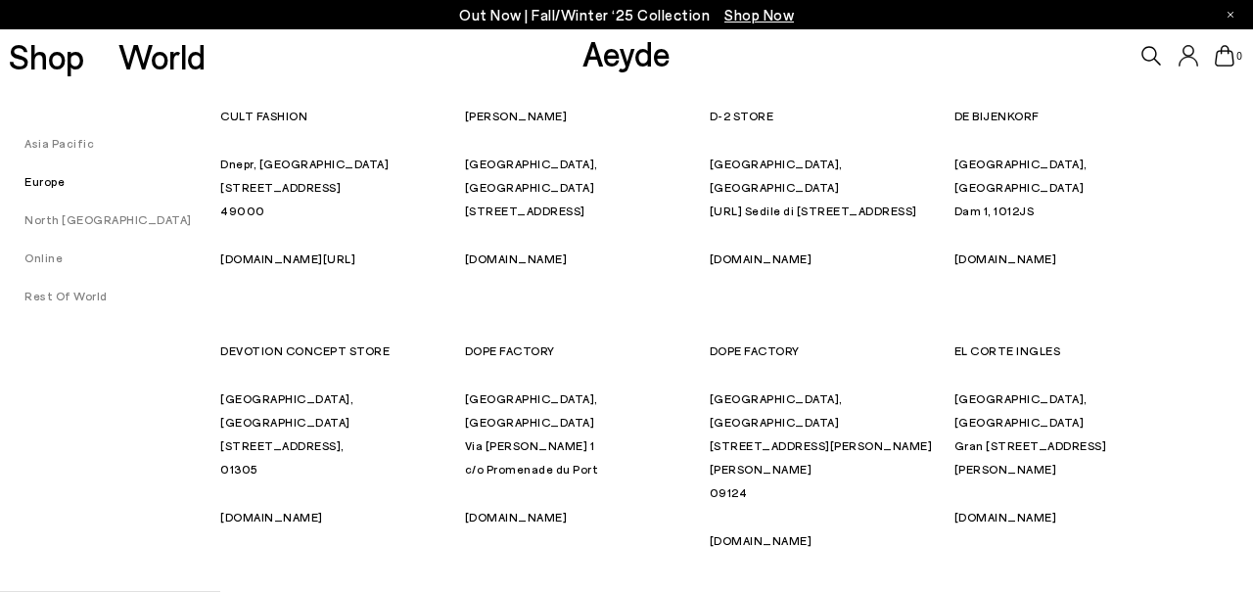
scroll to position [2843, 0]
drag, startPoint x: 1071, startPoint y: 388, endPoint x: 646, endPoint y: 386, distance: 424.8
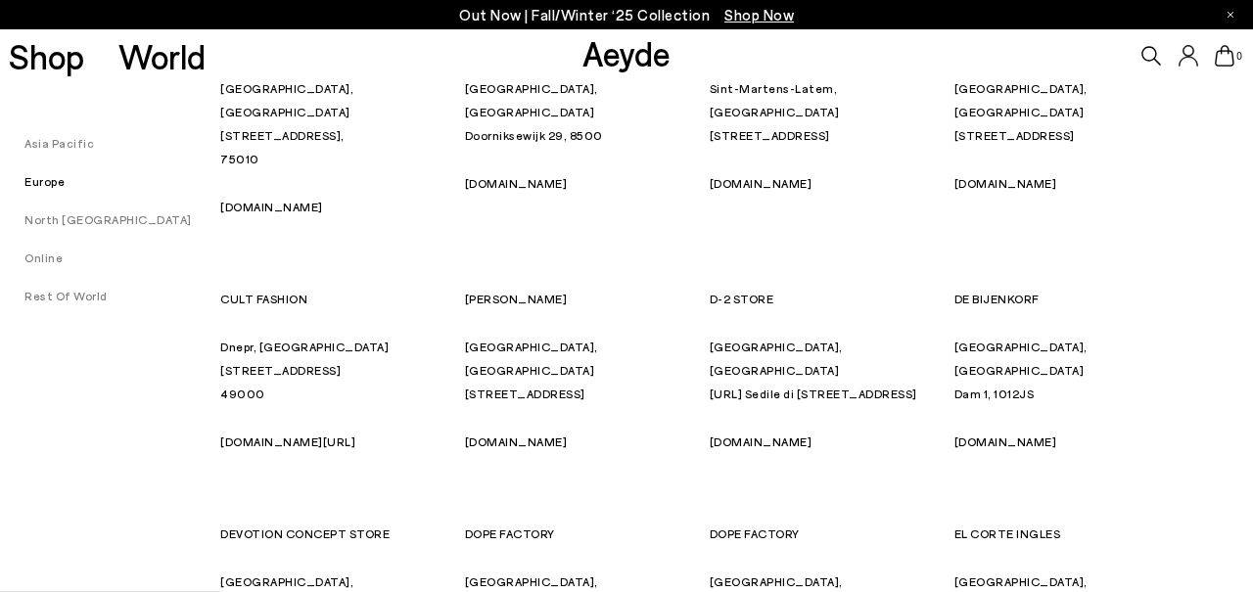
scroll to position [2667, 0]
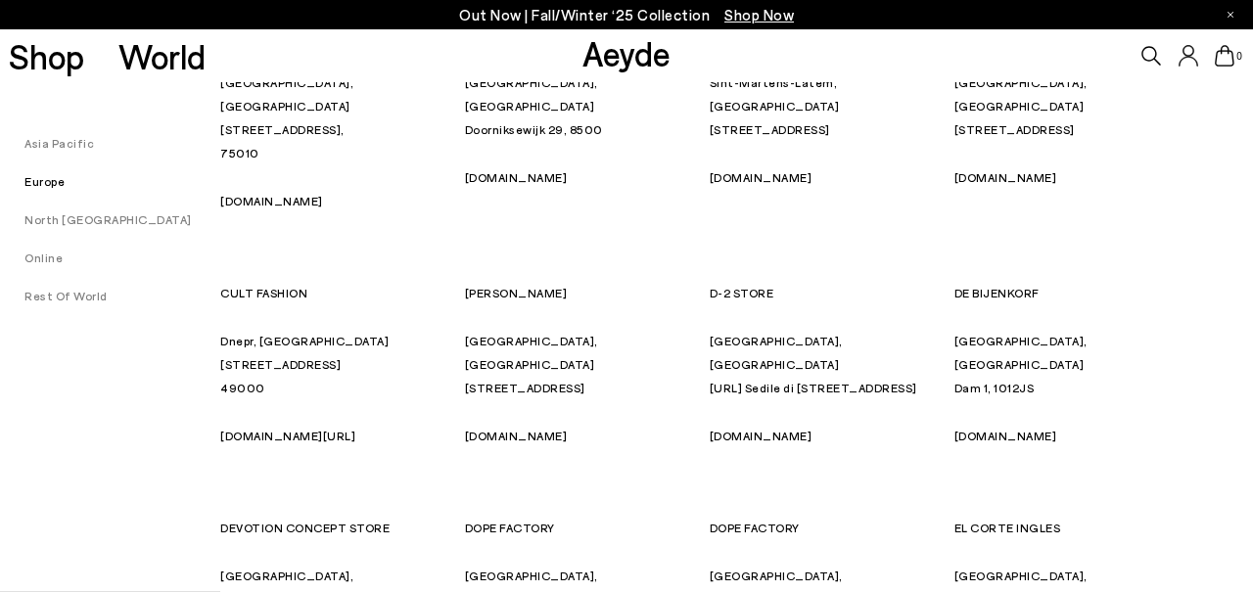
drag, startPoint x: 1081, startPoint y: 343, endPoint x: 945, endPoint y: 340, distance: 136.1
click at [44, 192] on li "Europe" at bounding box center [110, 180] width 220 height 27
click at [43, 187] on link "Europe" at bounding box center [32, 181] width 65 height 14
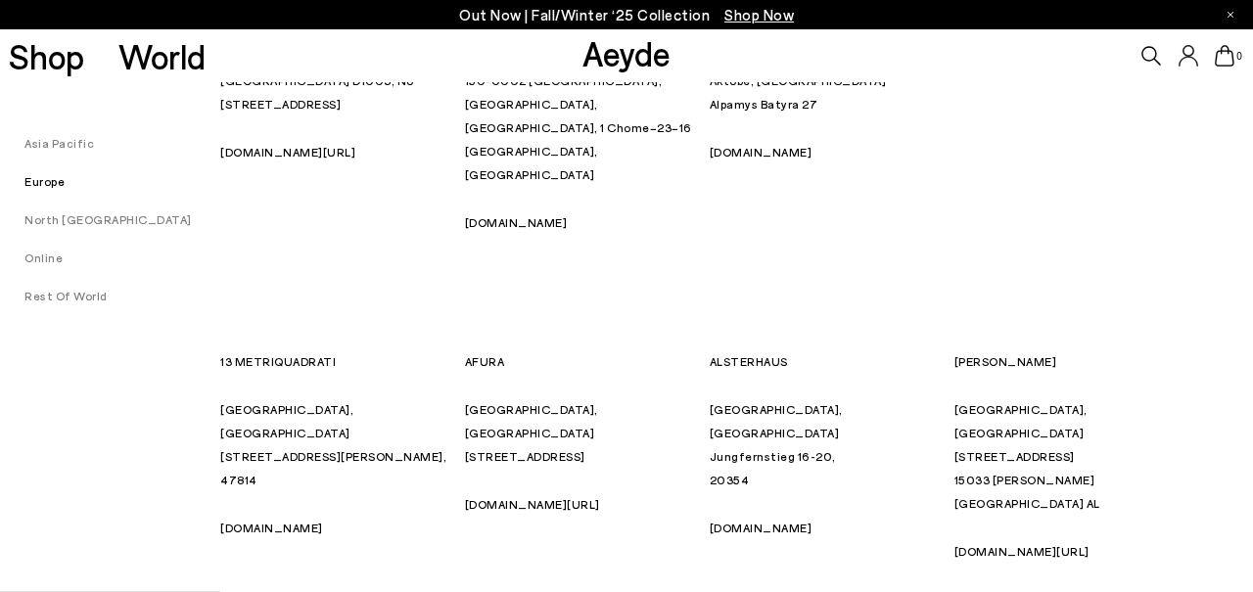
scroll to position [1274, 0]
